Goal: Answer question/provide support

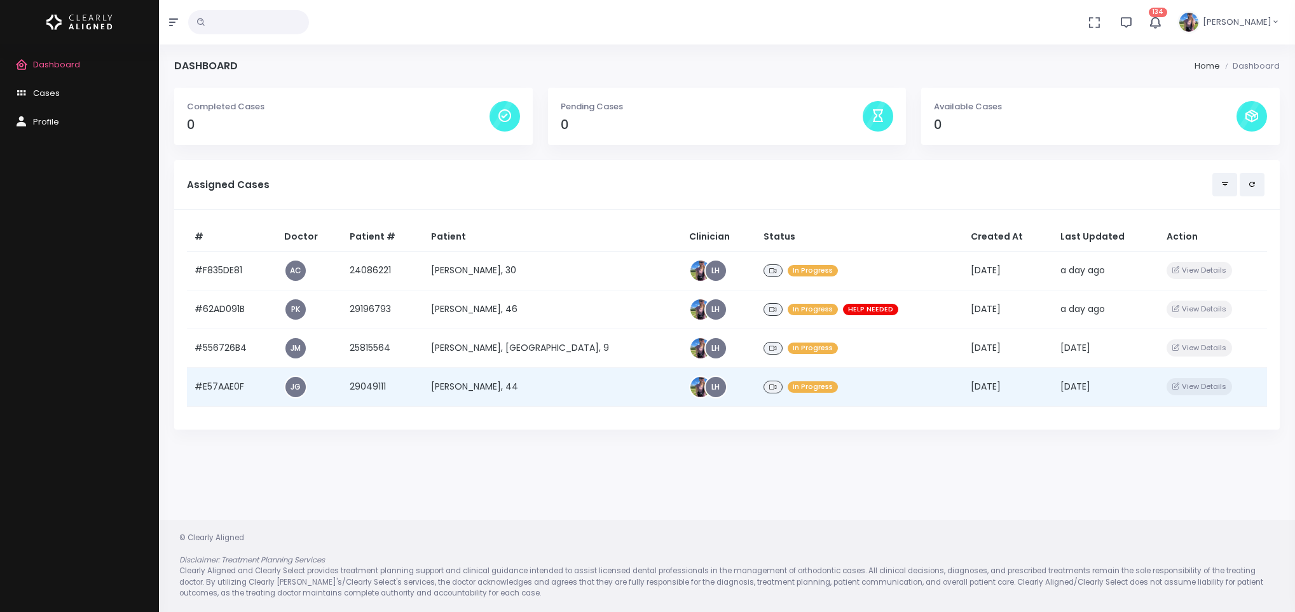
click at [506, 388] on td "[PERSON_NAME], 44" at bounding box center [552, 386] width 258 height 39
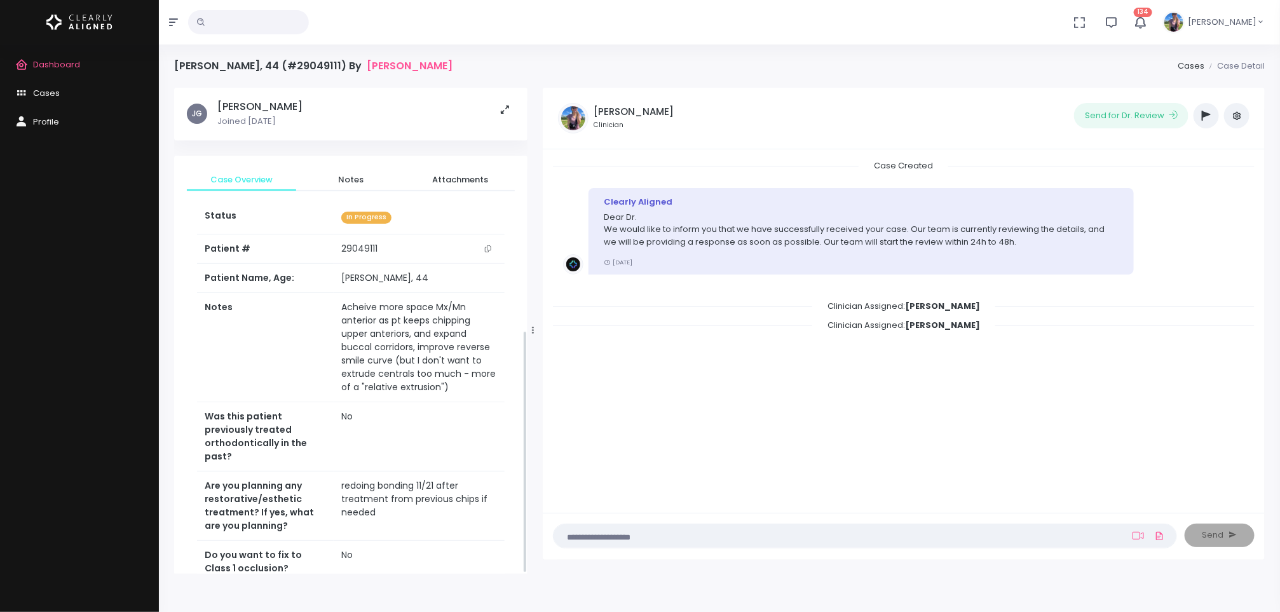
scroll to position [487, 0]
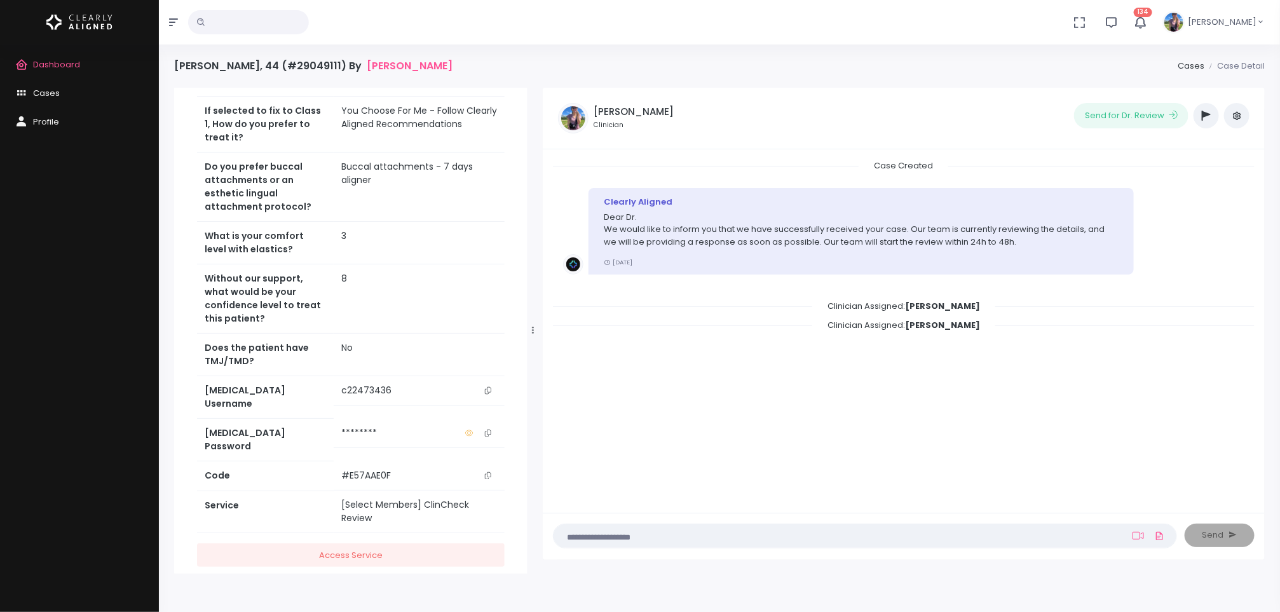
click at [1209, 117] on icon "button" at bounding box center [1206, 116] width 9 height 10
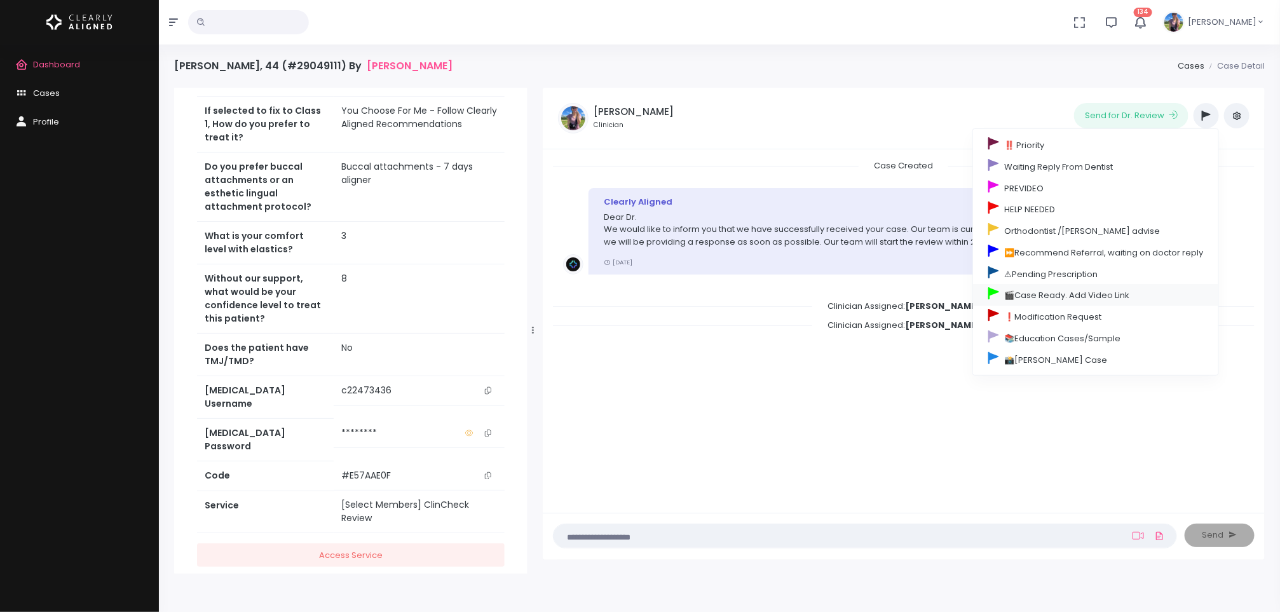
click at [1069, 298] on link "🎬Case Ready. Add Video Link" at bounding box center [1095, 295] width 245 height 22
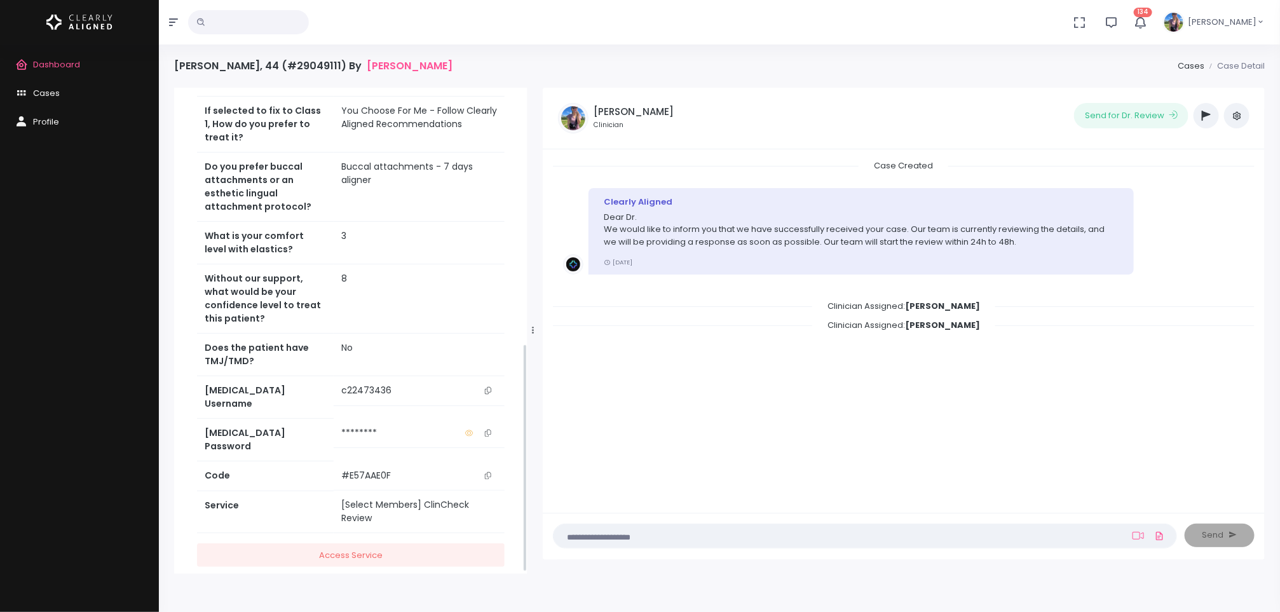
scroll to position [0, 0]
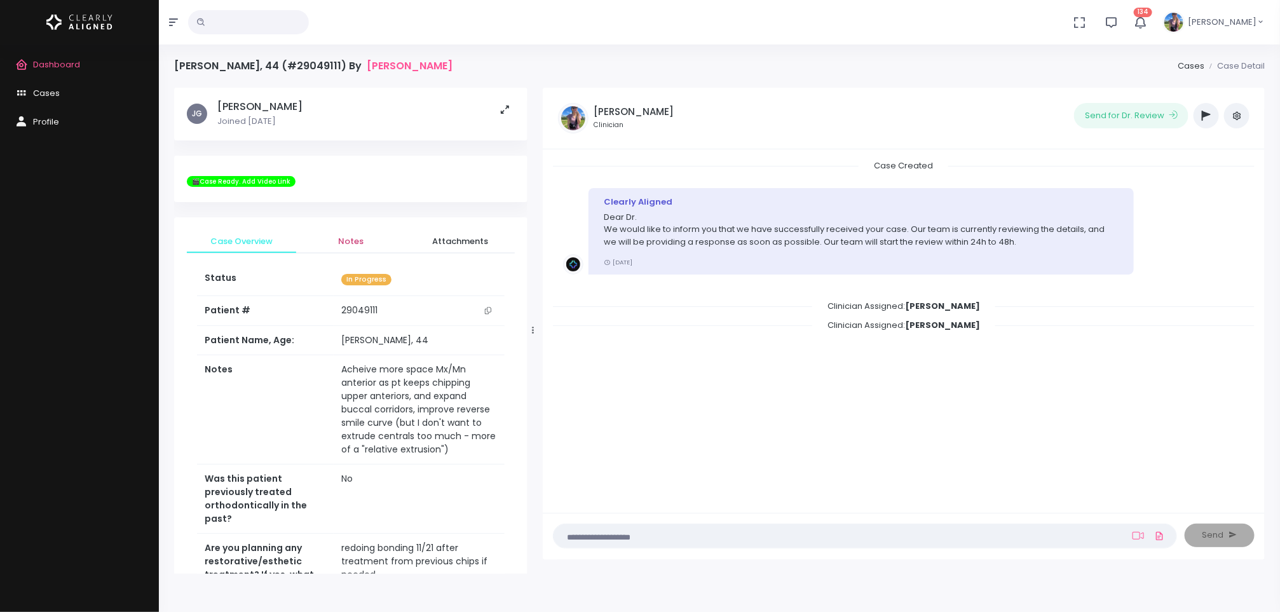
click at [351, 244] on span "Notes" at bounding box center [350, 241] width 89 height 13
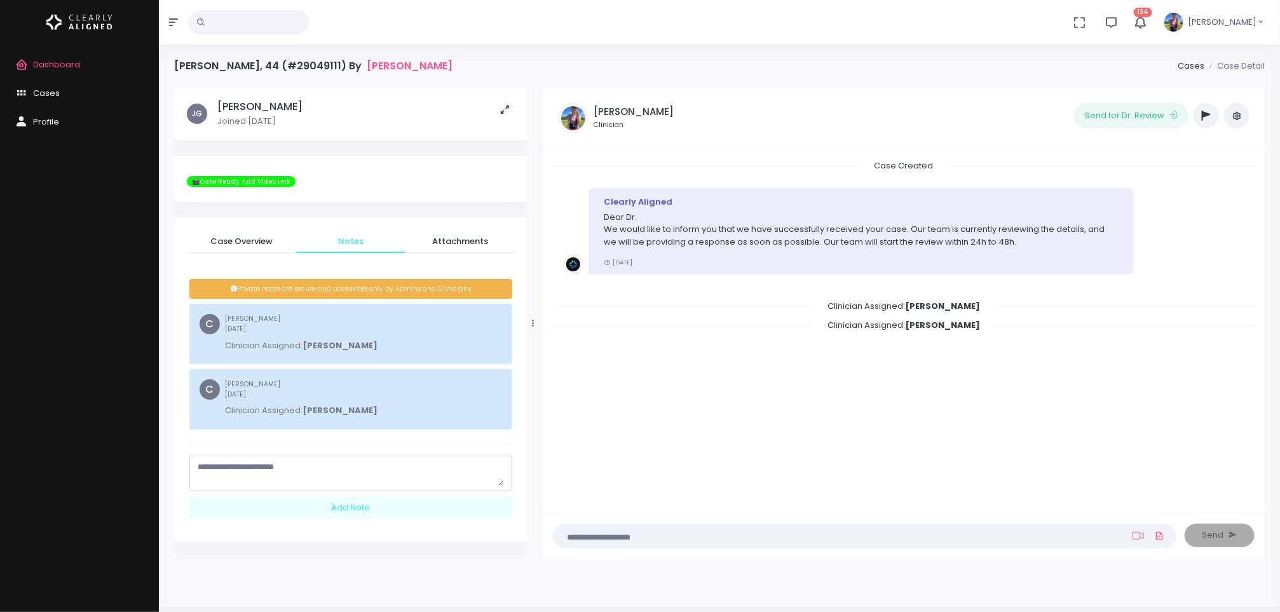
click at [313, 474] on textarea "scrollable content" at bounding box center [351, 473] width 306 height 25
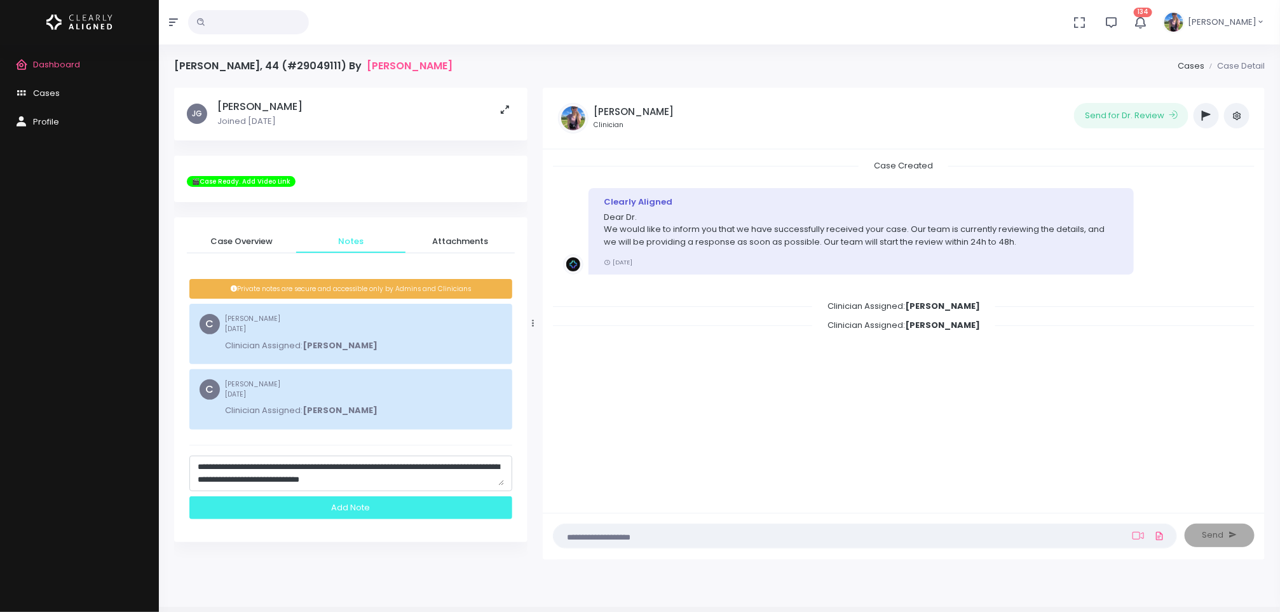
type textarea "**********"
click at [342, 517] on div "Add Note" at bounding box center [350, 509] width 323 height 24
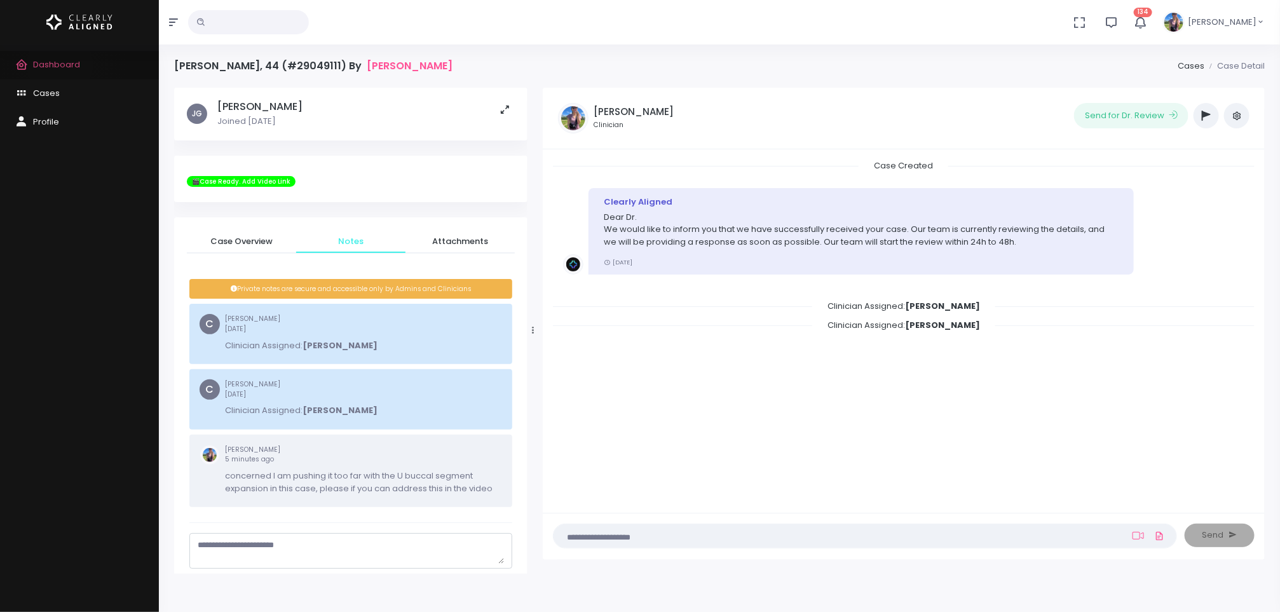
click at [60, 65] on span "Dashboard" at bounding box center [56, 64] width 47 height 12
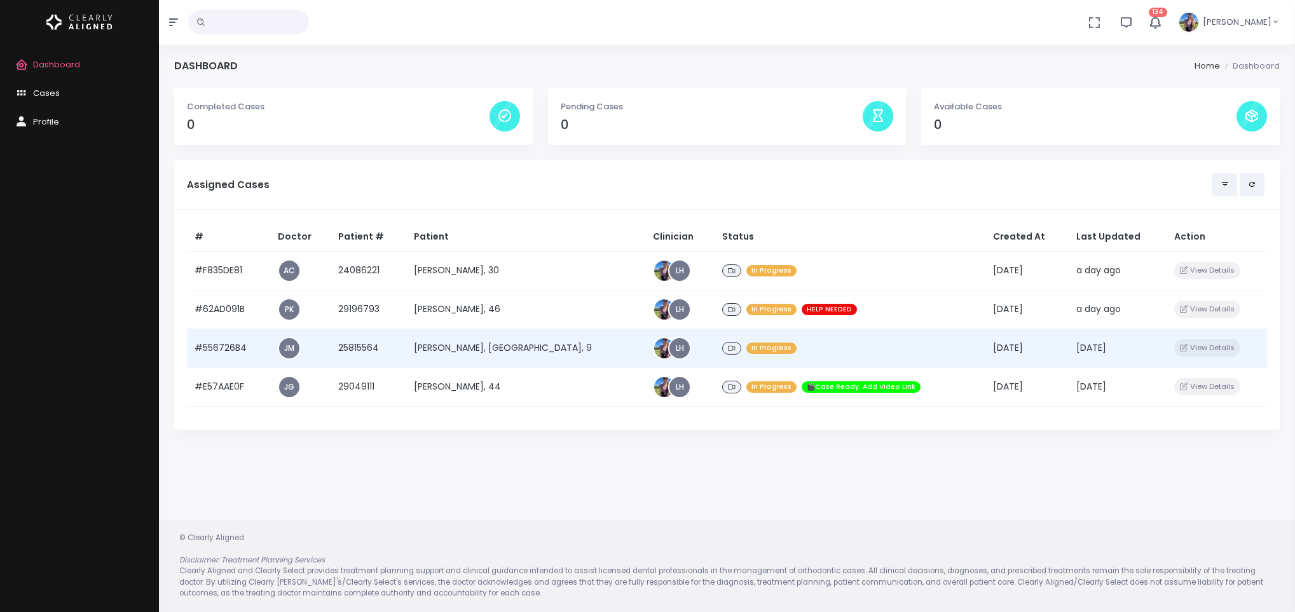
click at [510, 340] on td "[PERSON_NAME], [GEOGRAPHIC_DATA], 9" at bounding box center [525, 348] width 239 height 39
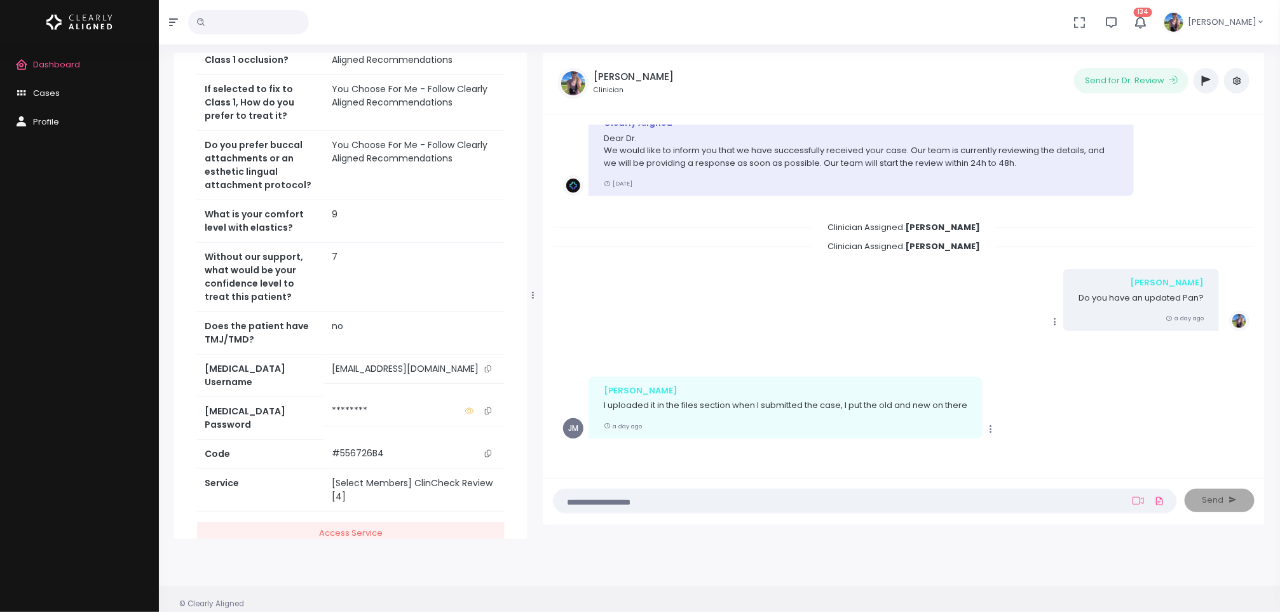
scroll to position [36, 0]
click at [668, 494] on textarea at bounding box center [840, 500] width 558 height 14
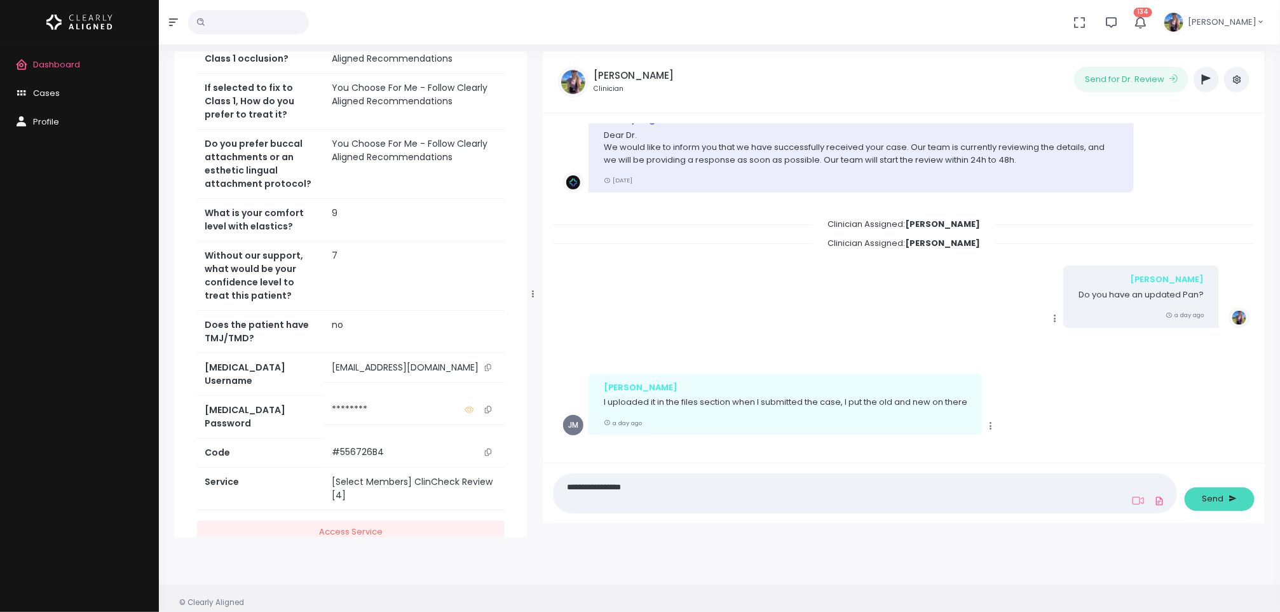
type textarea "**********"
click at [1219, 496] on span "Send" at bounding box center [1214, 499] width 22 height 13
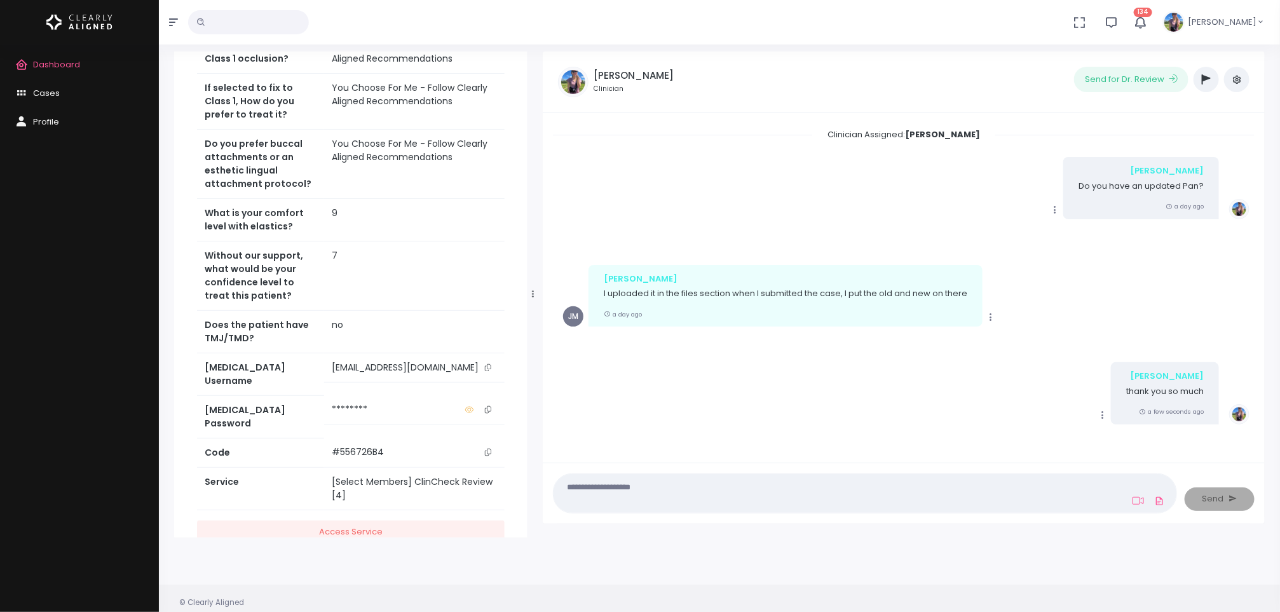
click at [489, 364] on icon "scrollable content" at bounding box center [488, 367] width 6 height 7
click at [1210, 80] on icon "button" at bounding box center [1206, 79] width 9 height 10
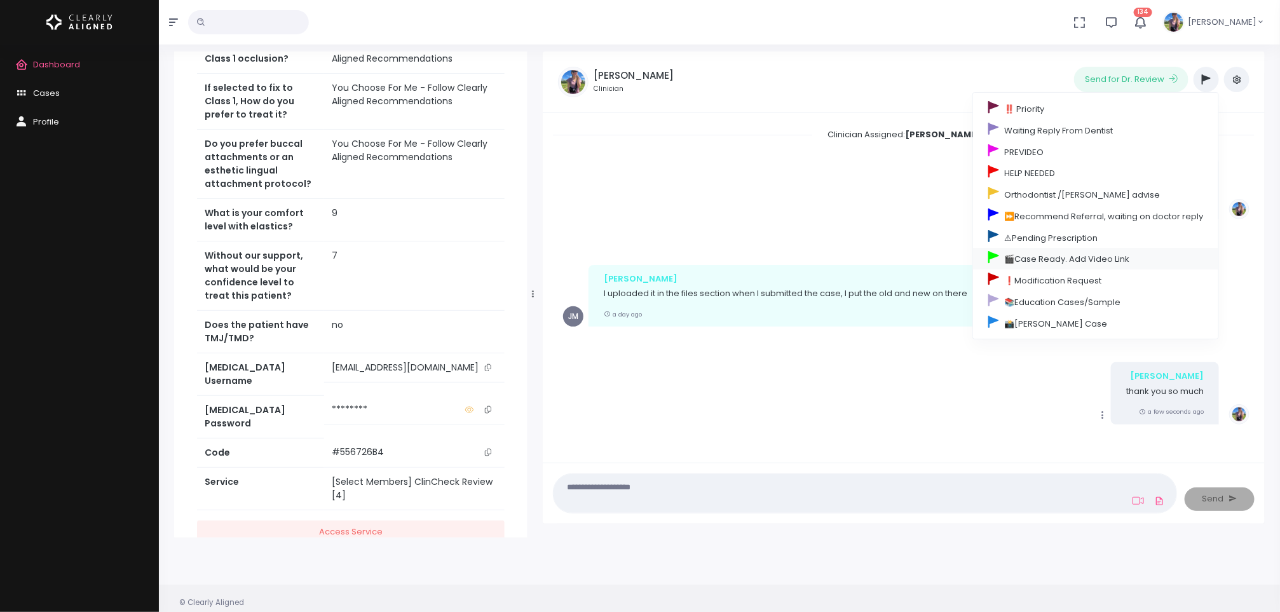
click at [1045, 257] on link "🎬Case Ready. Add Video Link" at bounding box center [1095, 259] width 245 height 22
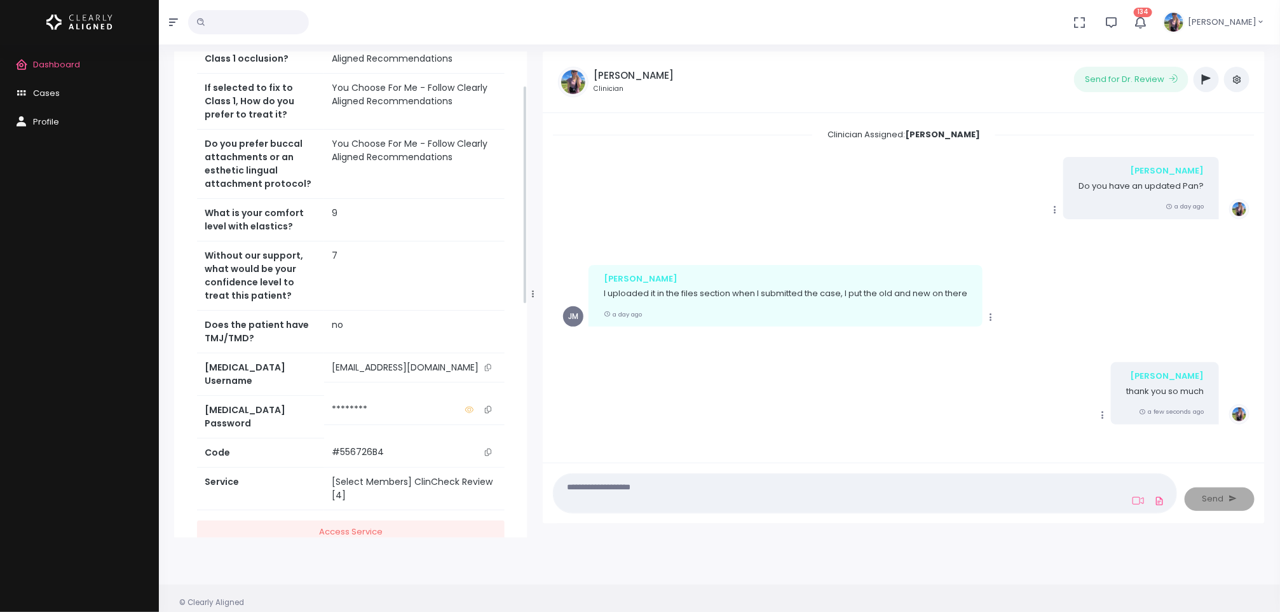
scroll to position [0, 0]
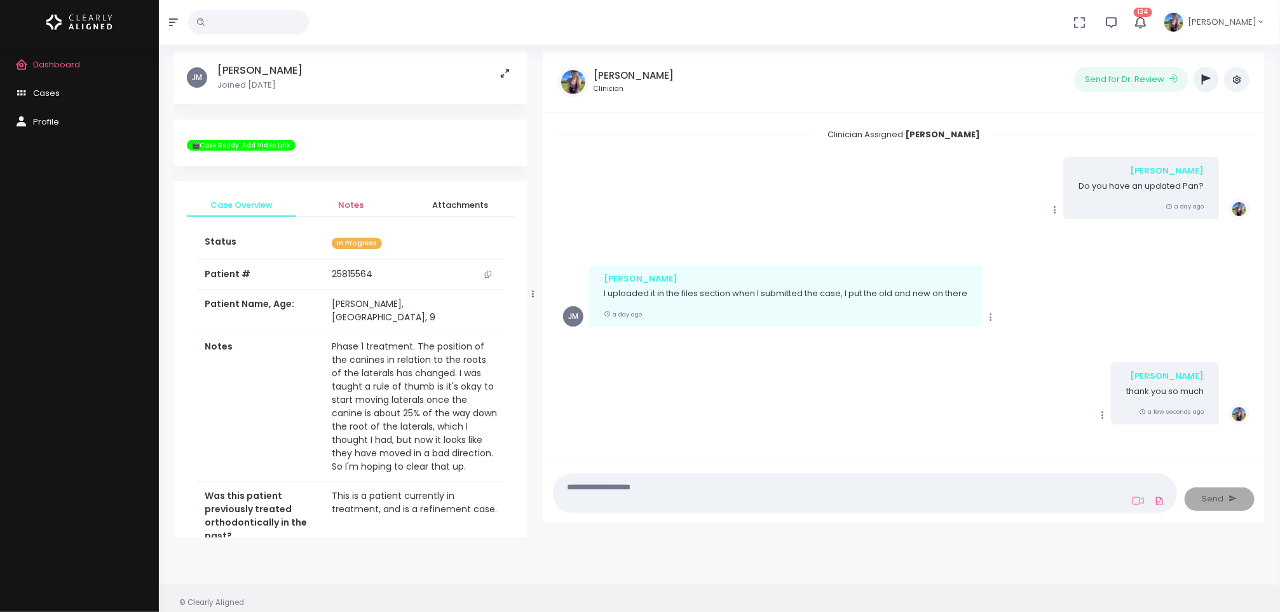
click at [338, 208] on span "Notes" at bounding box center [350, 205] width 89 height 13
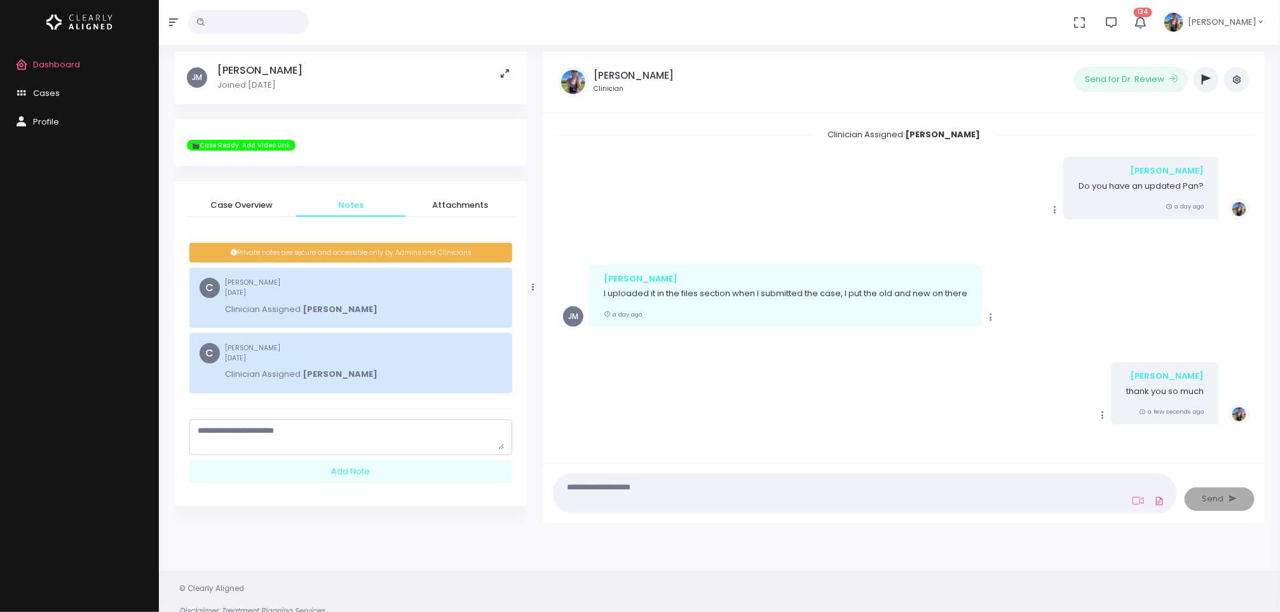
click at [300, 429] on textarea "scrollable content" at bounding box center [351, 437] width 306 height 25
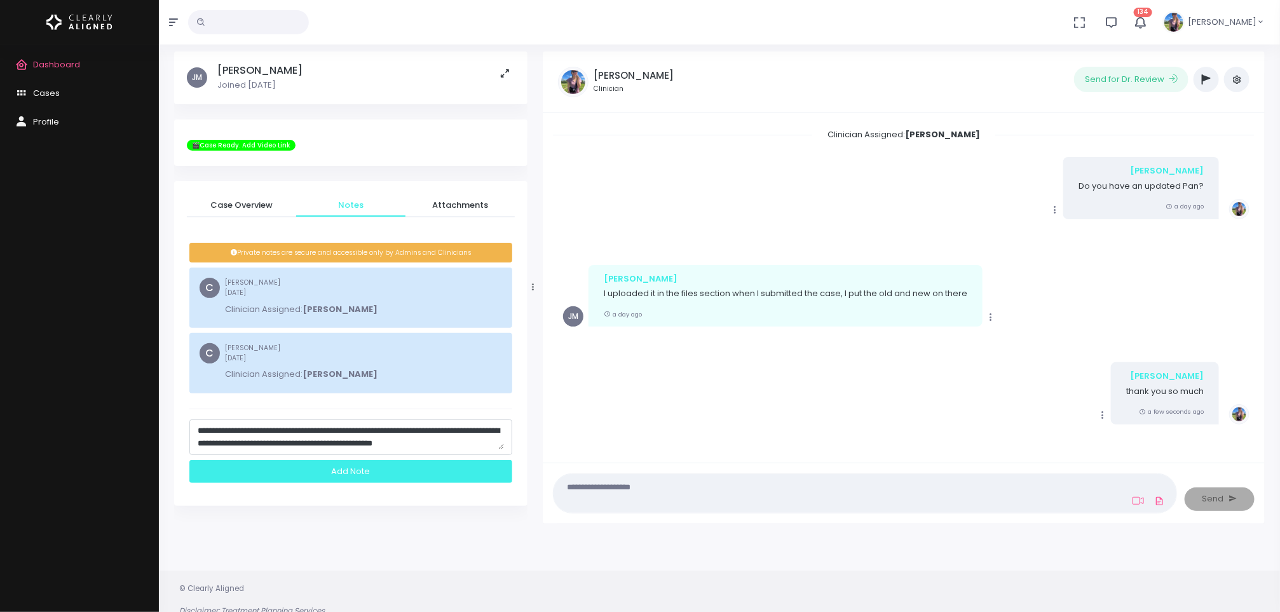
type textarea "**********"
click at [362, 477] on div "Add Note" at bounding box center [350, 472] width 323 height 24
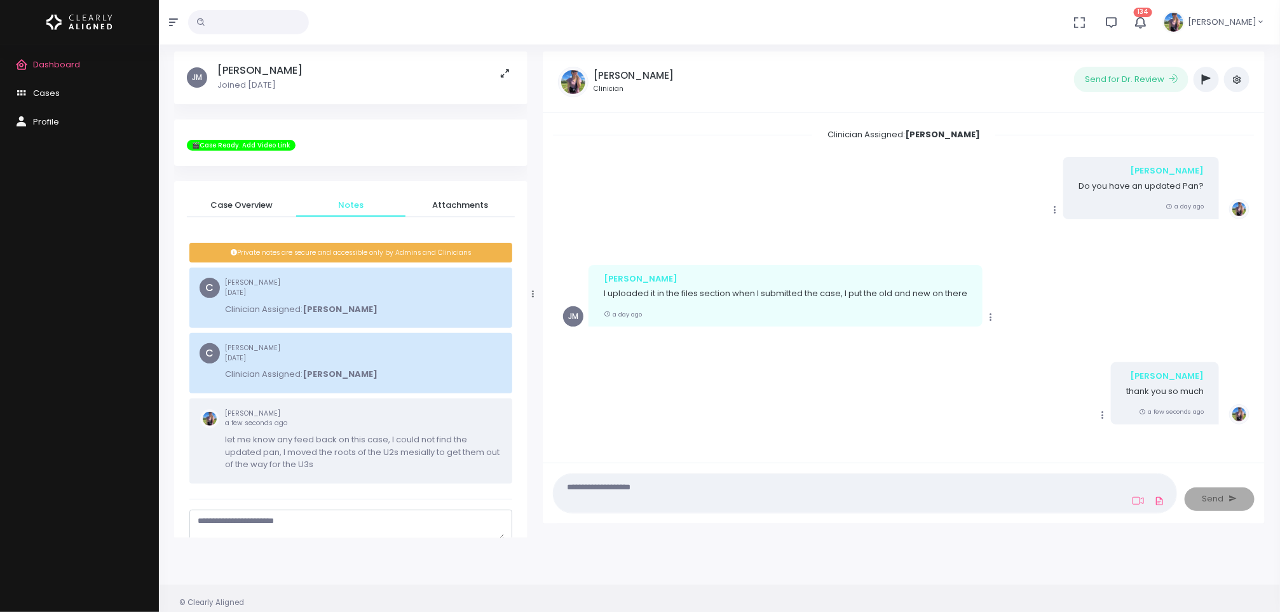
click at [65, 65] on span "Dashboard" at bounding box center [56, 64] width 47 height 12
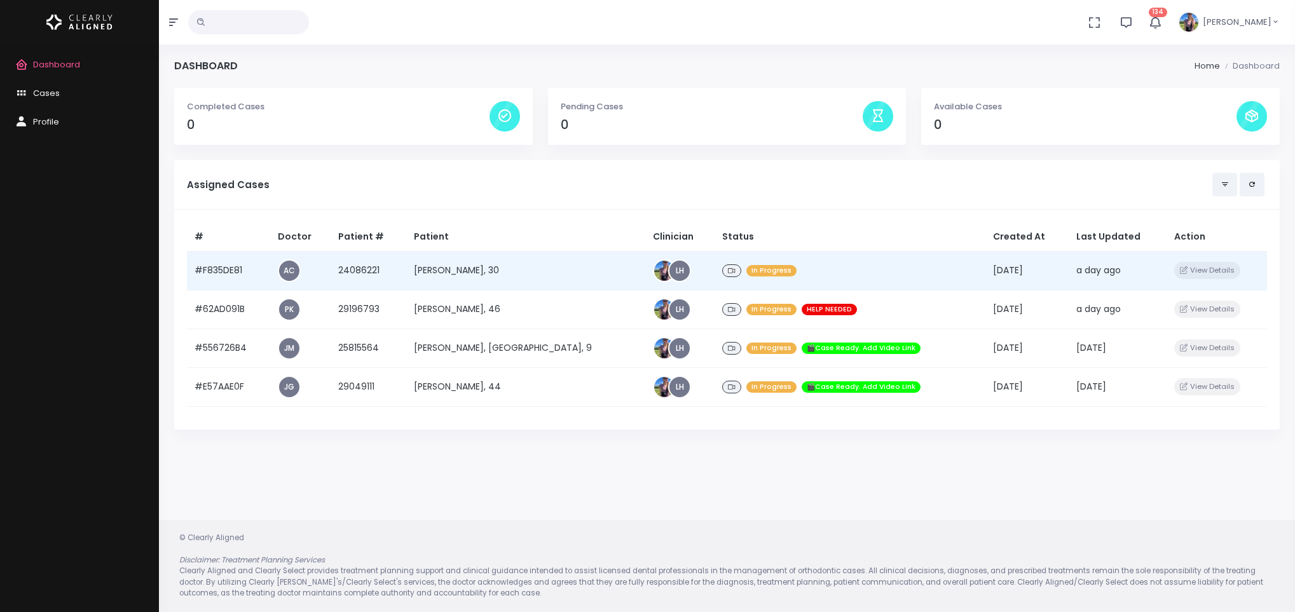
click at [456, 273] on td "[PERSON_NAME], 30" at bounding box center [525, 270] width 239 height 39
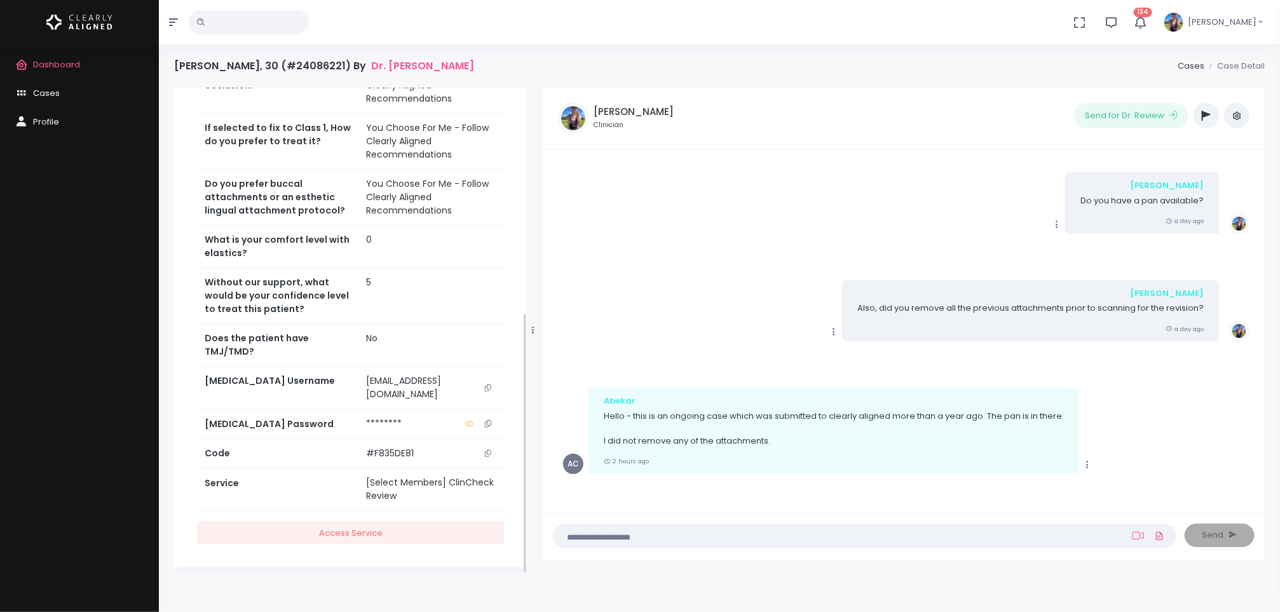
scroll to position [420, 0]
click at [485, 386] on icon "scrollable content" at bounding box center [488, 384] width 6 height 7
click at [690, 538] on textarea at bounding box center [840, 536] width 558 height 14
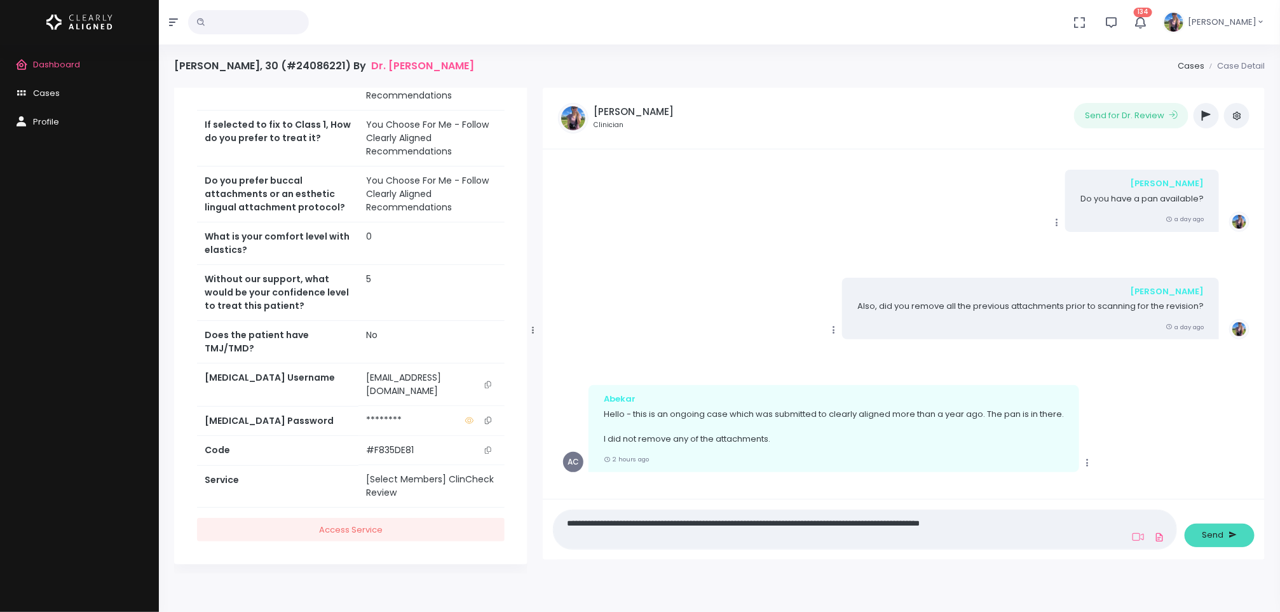
type textarea "**********"
click at [1204, 538] on span "Send" at bounding box center [1214, 535] width 22 height 13
